Goal: Task Accomplishment & Management: Manage account settings

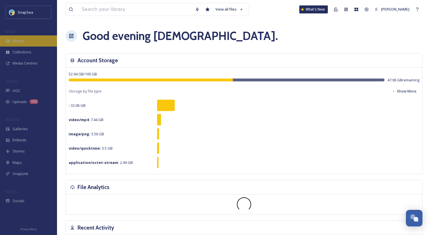
click at [34, 41] on div "Library" at bounding box center [28, 40] width 57 height 11
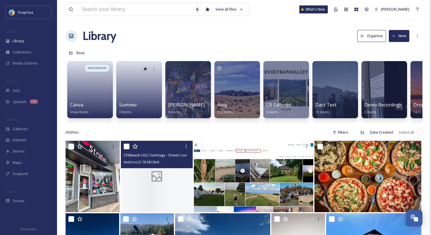
click at [127, 147] on input "checkbox" at bounding box center [127, 146] width 6 height 6
checkbox input "true"
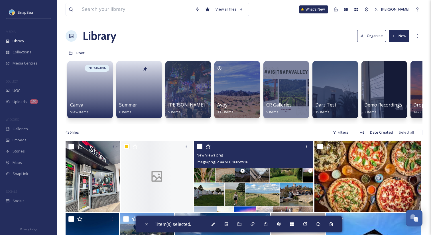
click at [200, 147] on input "checkbox" at bounding box center [200, 146] width 6 height 6
checkbox input "true"
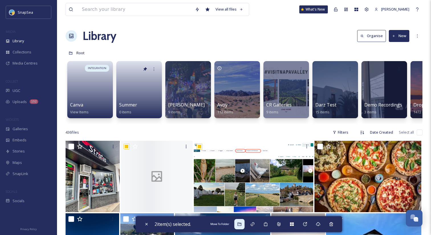
click at [240, 224] on icon at bounding box center [239, 224] width 5 height 5
